Goal: Find specific page/section: Find specific page/section

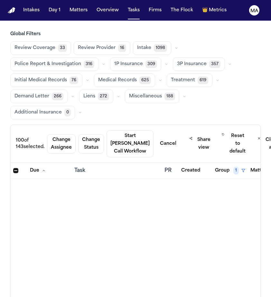
scroll to position [1832, 0]
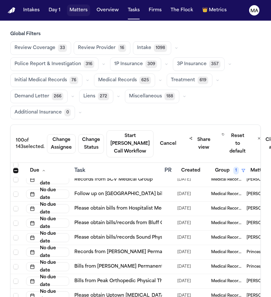
click at [67, 5] on button "Matters" at bounding box center [78, 11] width 23 height 12
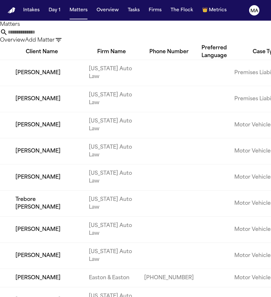
click at [62, 36] on icon "button" at bounding box center [59, 40] width 8 height 8
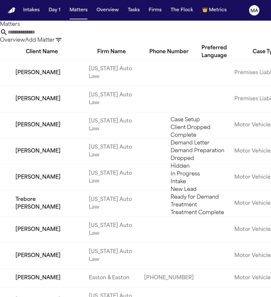
type input "*"
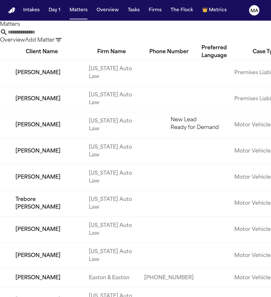
type input "*"
type input "*******"
click at [193, 124] on li "Ready for Demand" at bounding box center [216, 120] width 91 height 8
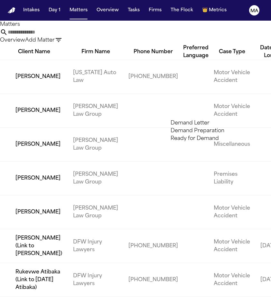
type input "******"
click at [206, 134] on li "Demand Preparation" at bounding box center [216, 131] width 91 height 8
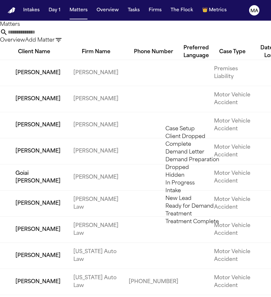
click at [63, 296] on div at bounding box center [135, 297] width 271 height 0
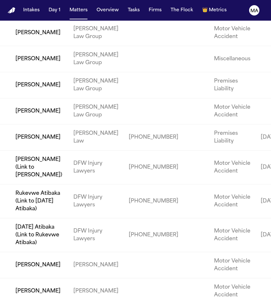
scroll to position [326, 0]
